Goal: Task Accomplishment & Management: Use online tool/utility

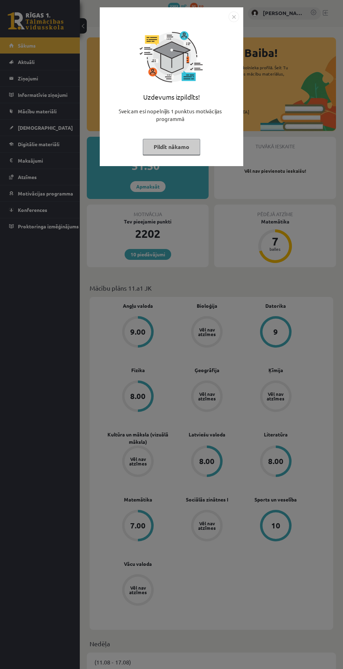
click at [120, 194] on div "Uzdevums izpildīts! Sveicam esi nopelnījis 1 punktus motivācijas programmā Pild…" at bounding box center [171, 334] width 343 height 669
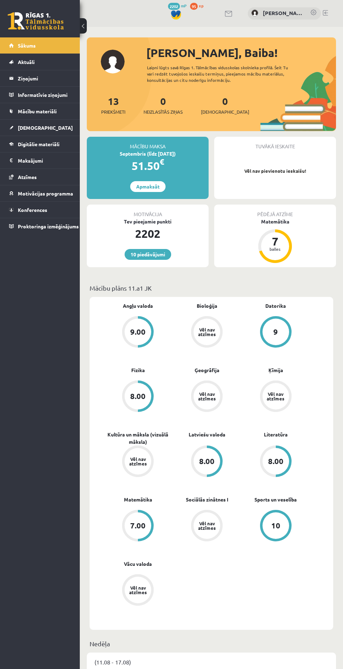
click at [157, 147] on div "Mācību maksa" at bounding box center [148, 143] width 122 height 13
click at [61, 311] on div "10 Dāvanas 2202 mP 95 xp [PERSON_NAME] Sākums Aktuāli Kā mācīties eSKOLĀ Kontak…" at bounding box center [40, 334] width 80 height 669
click at [147, 186] on link "Apmaksāt" at bounding box center [147, 186] width 35 height 11
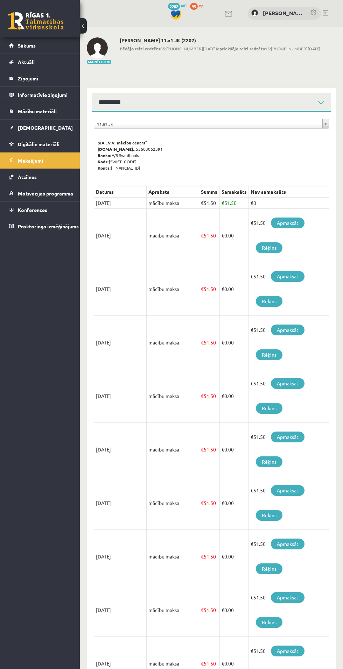
click at [26, 44] on span "Sākums" at bounding box center [27, 45] width 18 height 6
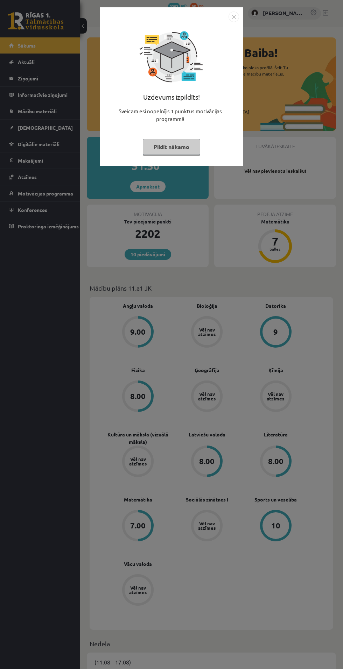
click at [163, 149] on button "Pildīt nākamo" at bounding box center [171, 147] width 57 height 16
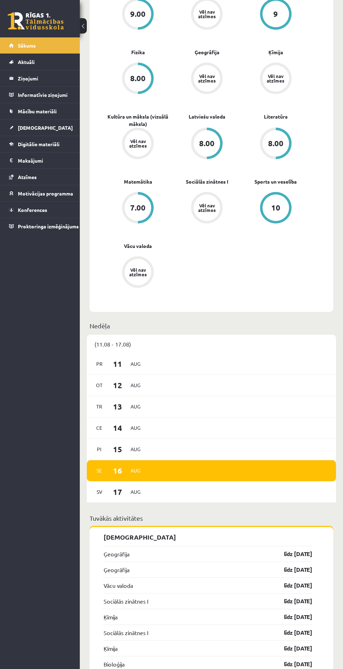
scroll to position [319, 0]
